Goal: Information Seeking & Learning: Learn about a topic

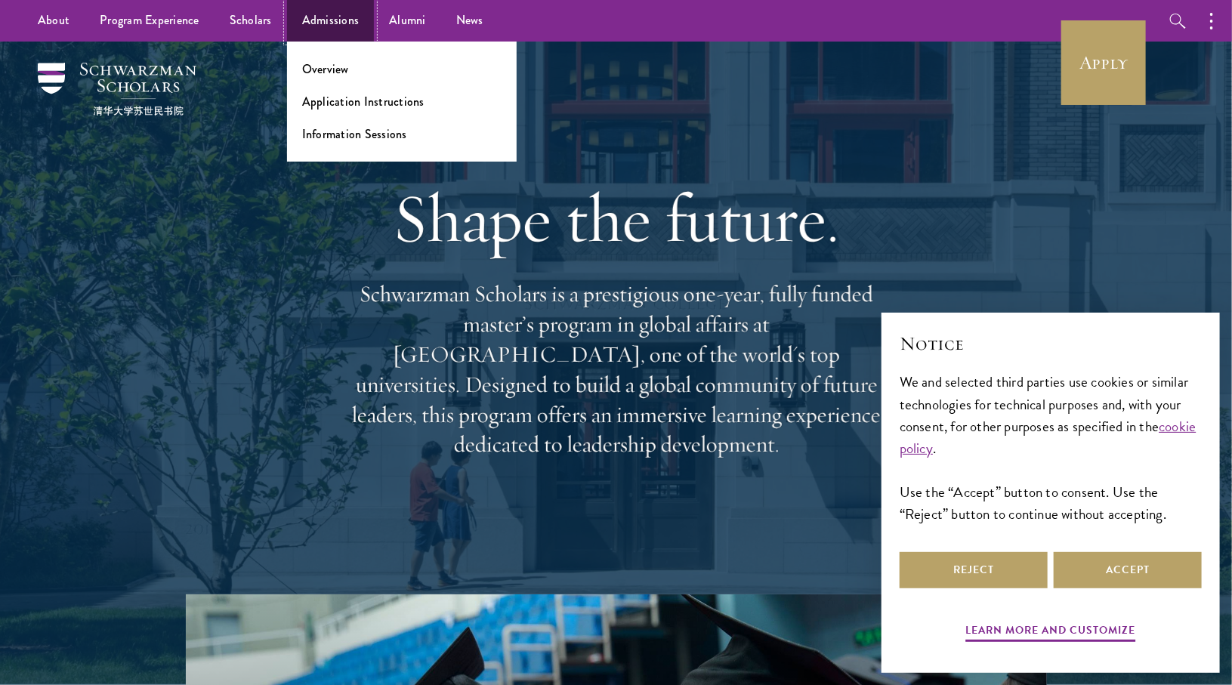
click at [308, 24] on link "Admissions" at bounding box center [331, 21] width 88 height 42
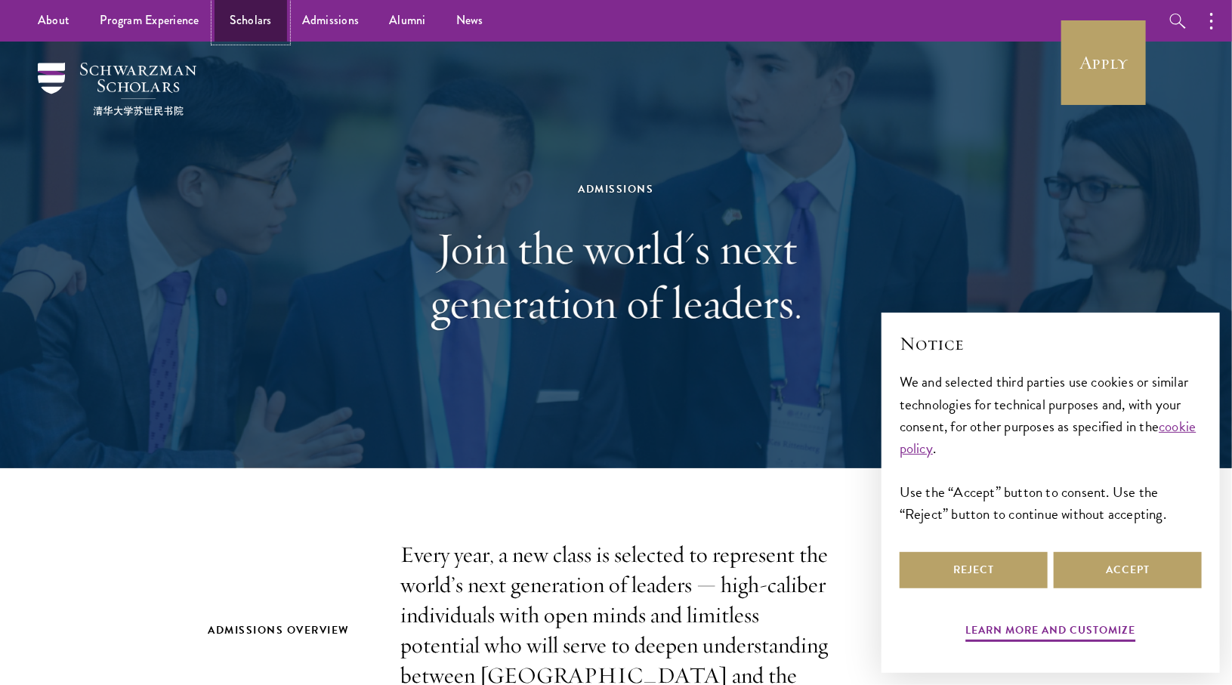
click at [241, 31] on link "Scholars" at bounding box center [251, 21] width 73 height 42
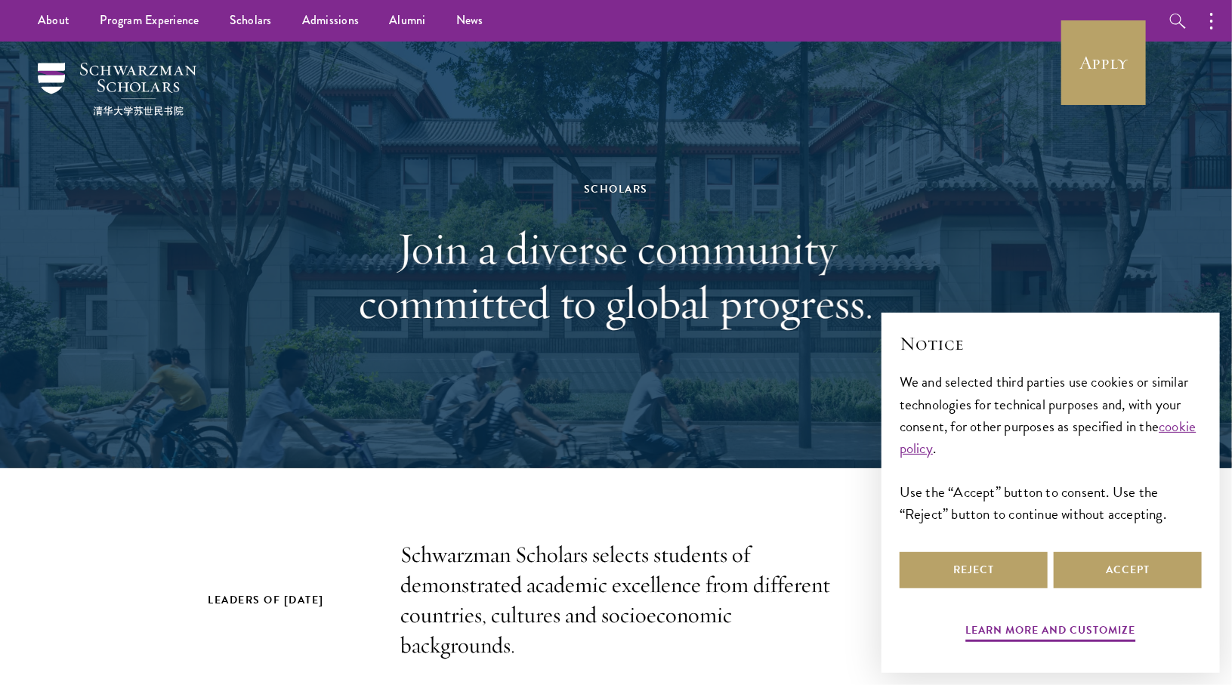
scroll to position [366, 0]
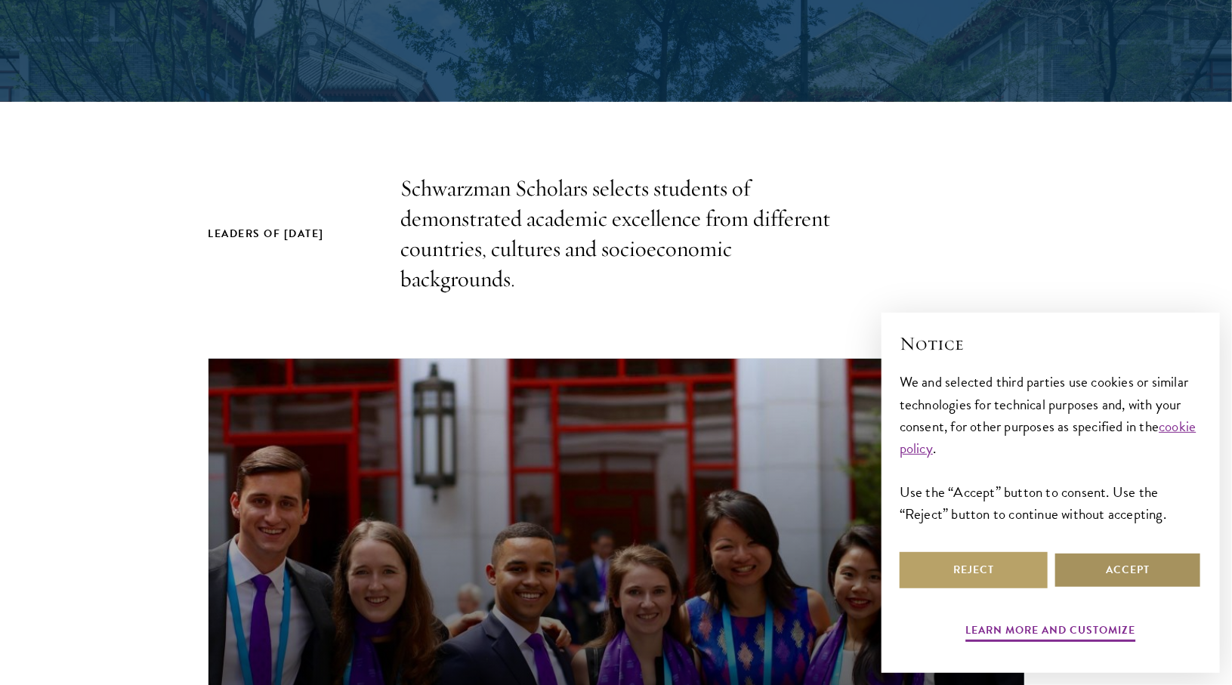
click at [1090, 561] on button "Accept" at bounding box center [1128, 570] width 148 height 36
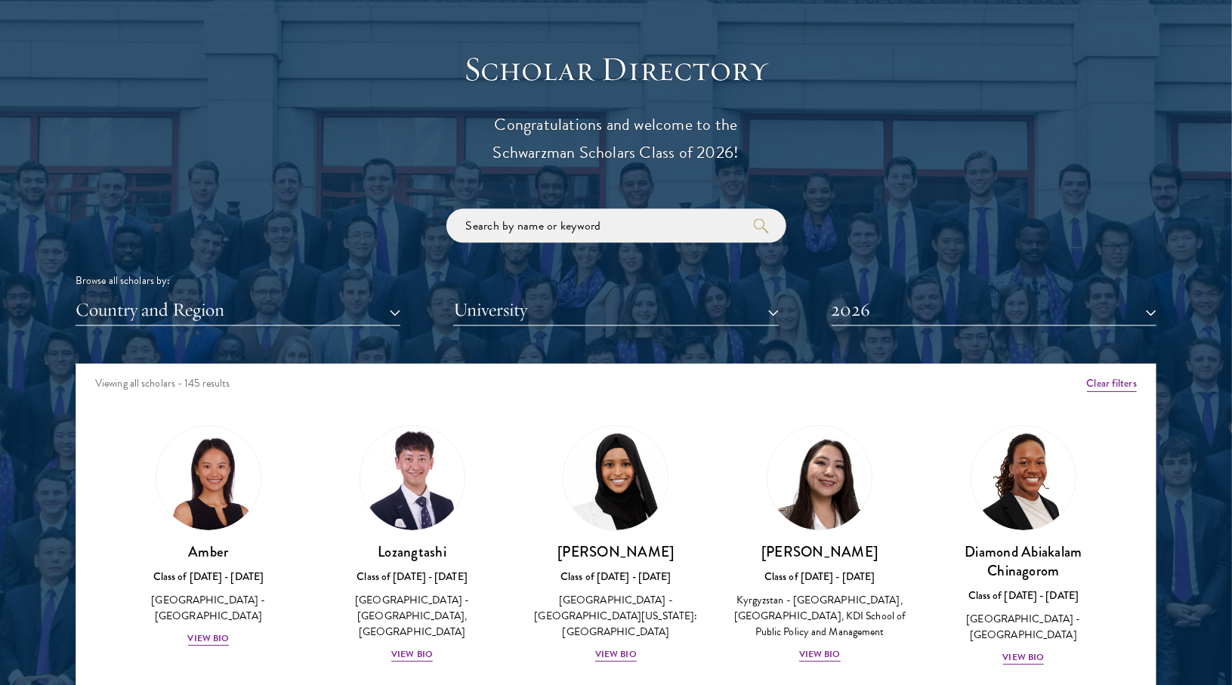
scroll to position [1645, 0]
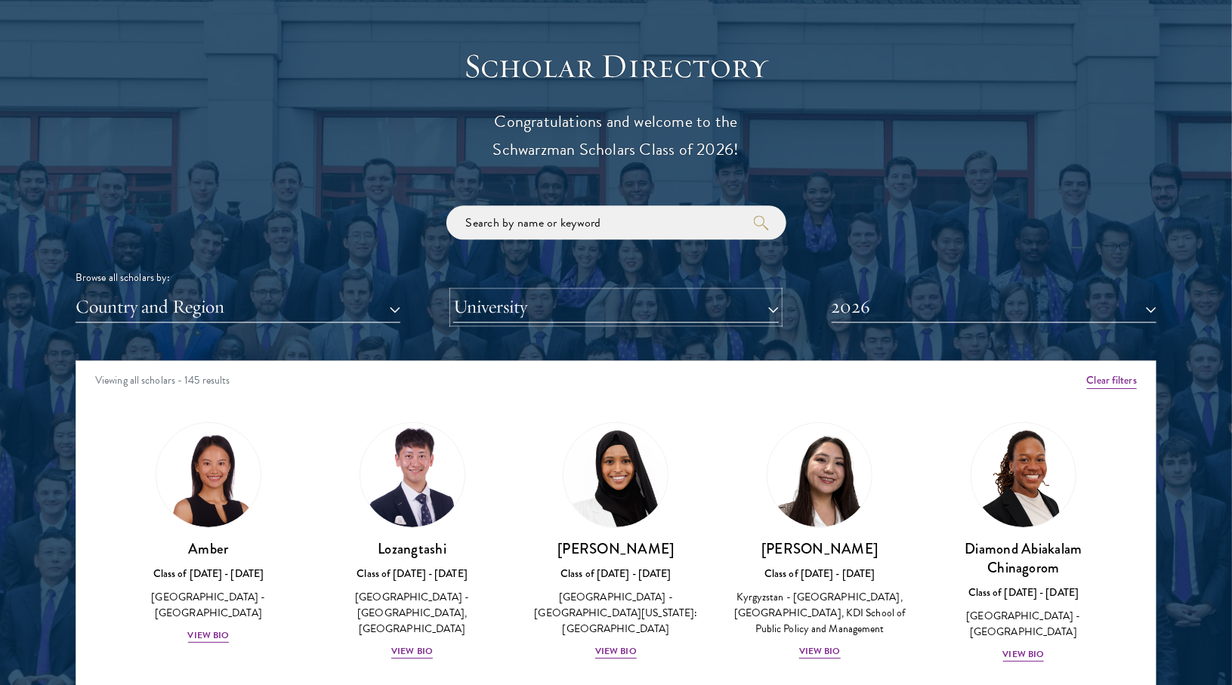
click at [709, 302] on button "University" at bounding box center [615, 307] width 325 height 31
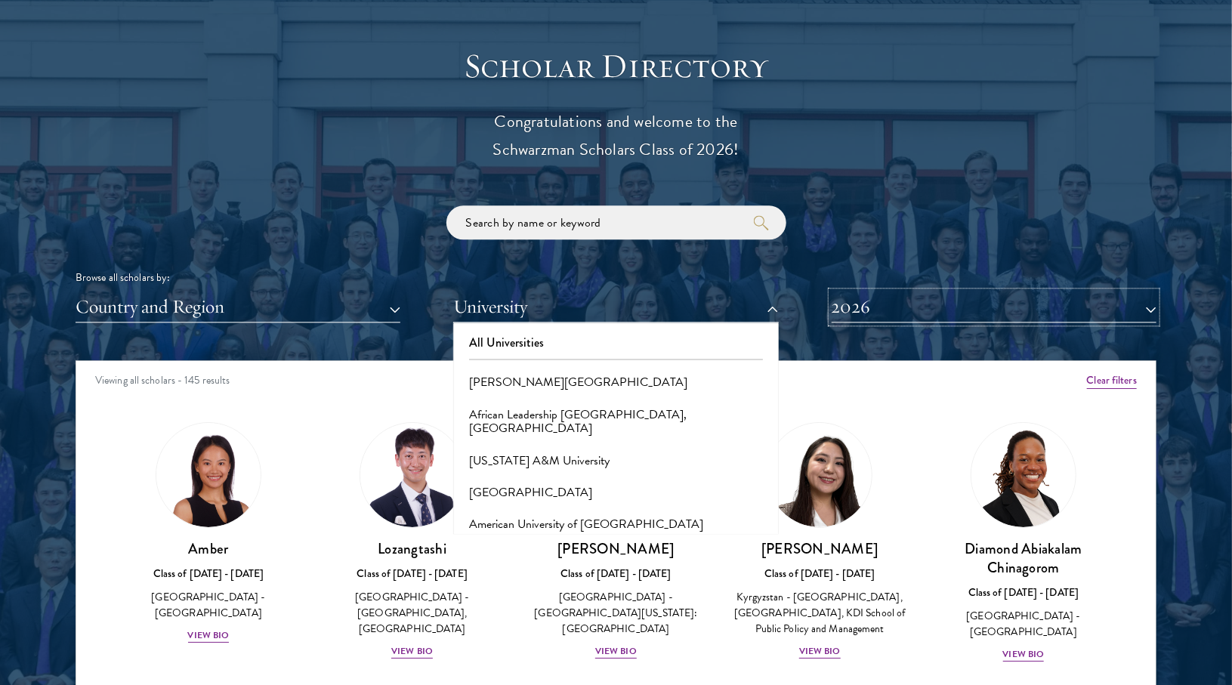
click at [838, 304] on button "2026" at bounding box center [994, 307] width 325 height 31
